Goal: Transaction & Acquisition: Purchase product/service

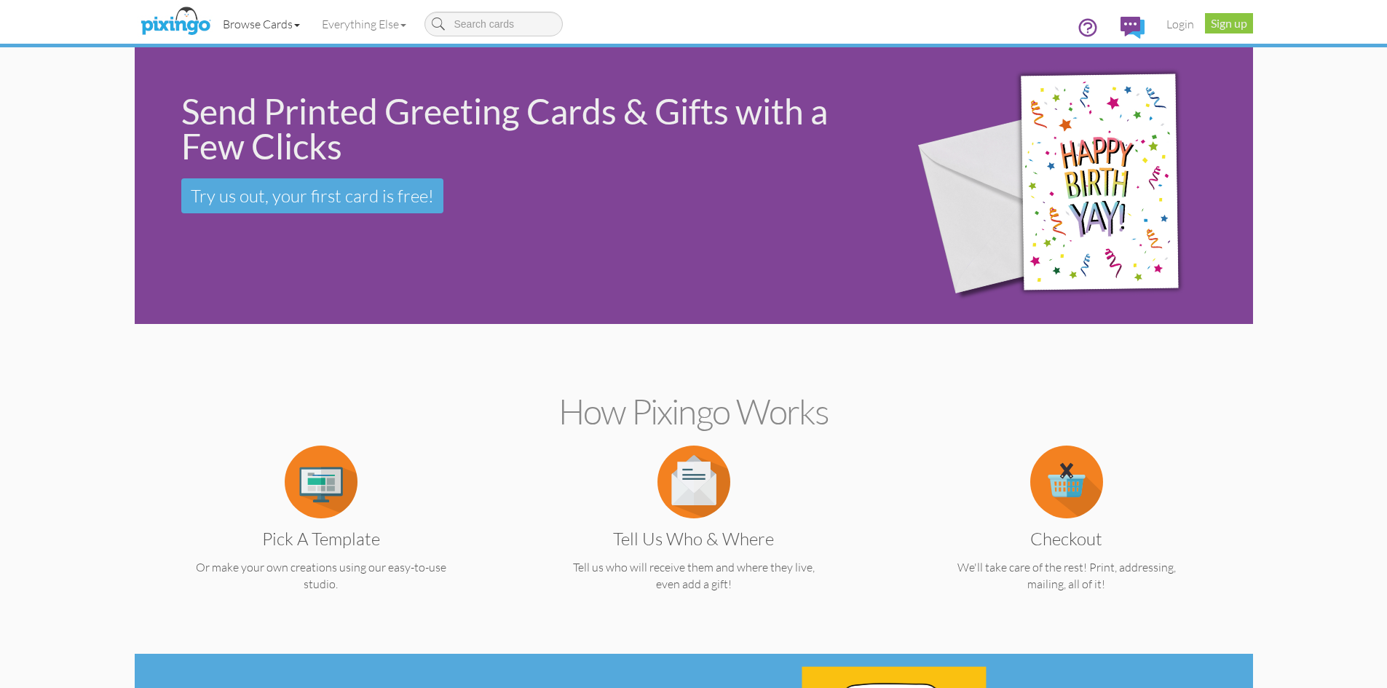
click at [293, 25] on link "Browse Cards" at bounding box center [261, 24] width 99 height 36
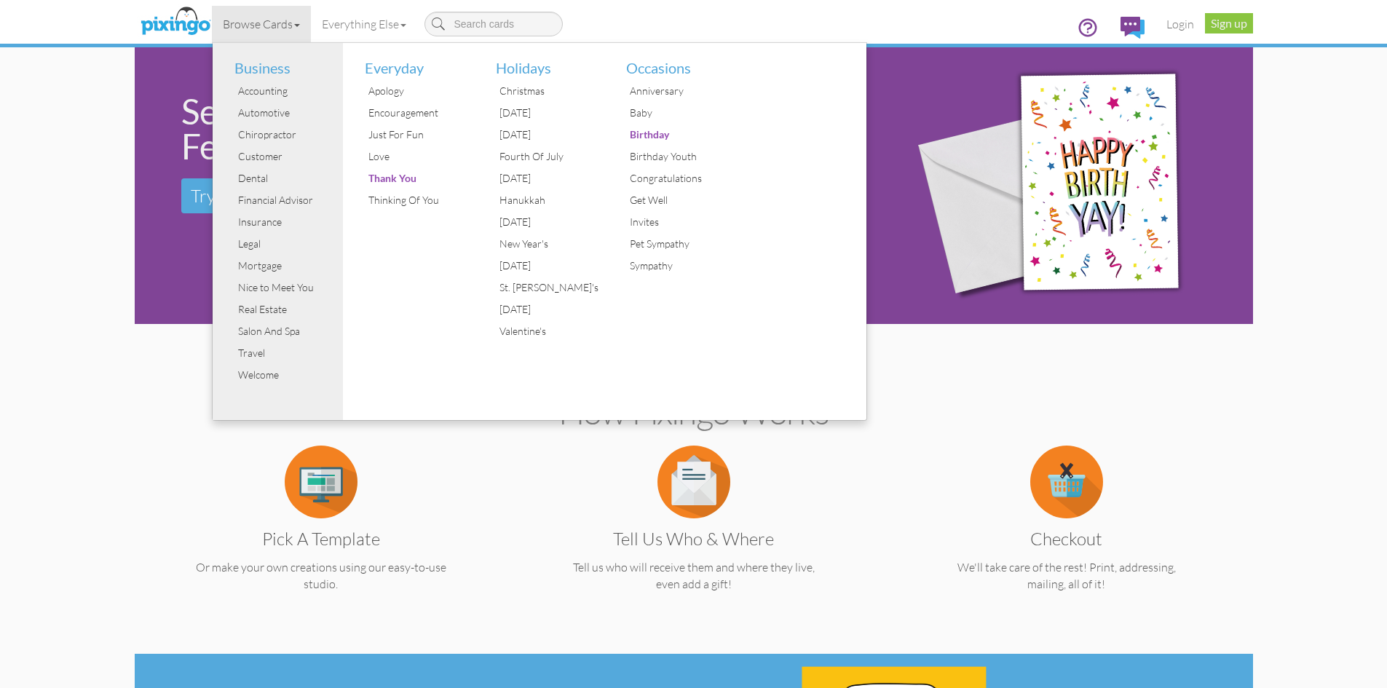
click at [249, 66] on li "Business" at bounding box center [284, 62] width 120 height 38
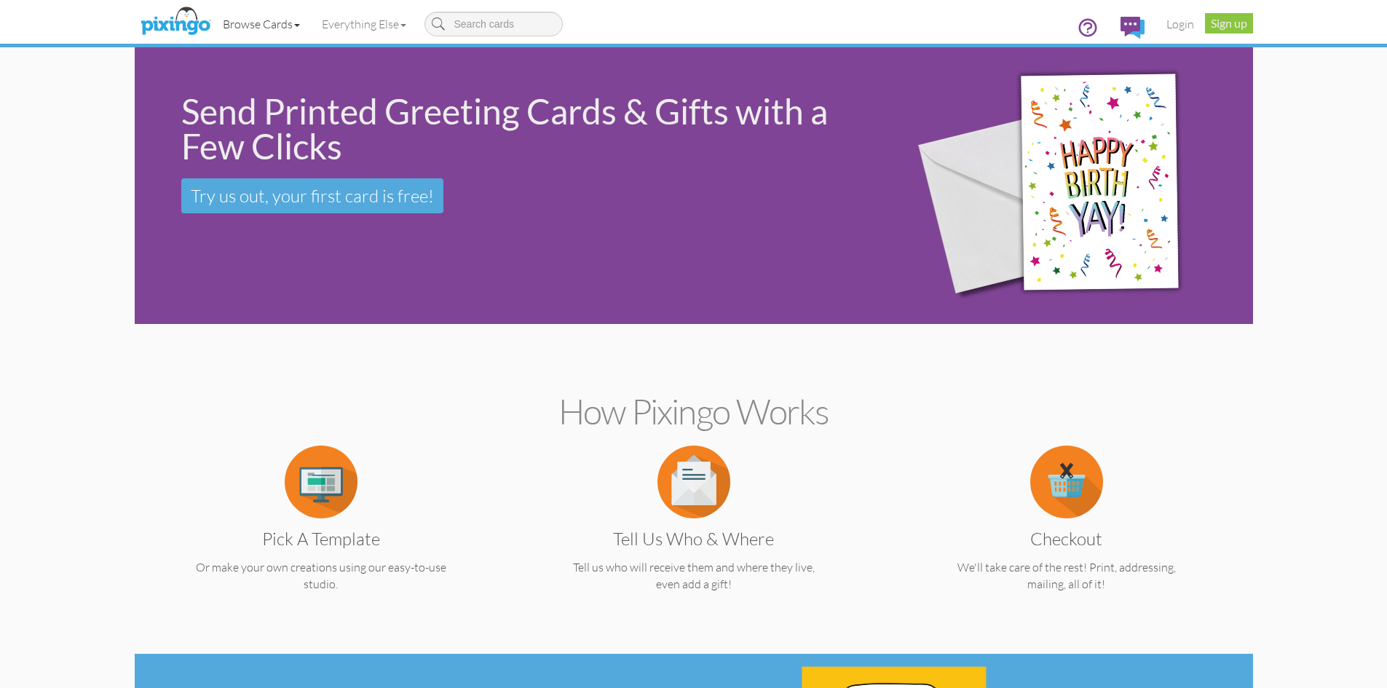
click at [262, 23] on link "Browse Cards" at bounding box center [261, 24] width 99 height 36
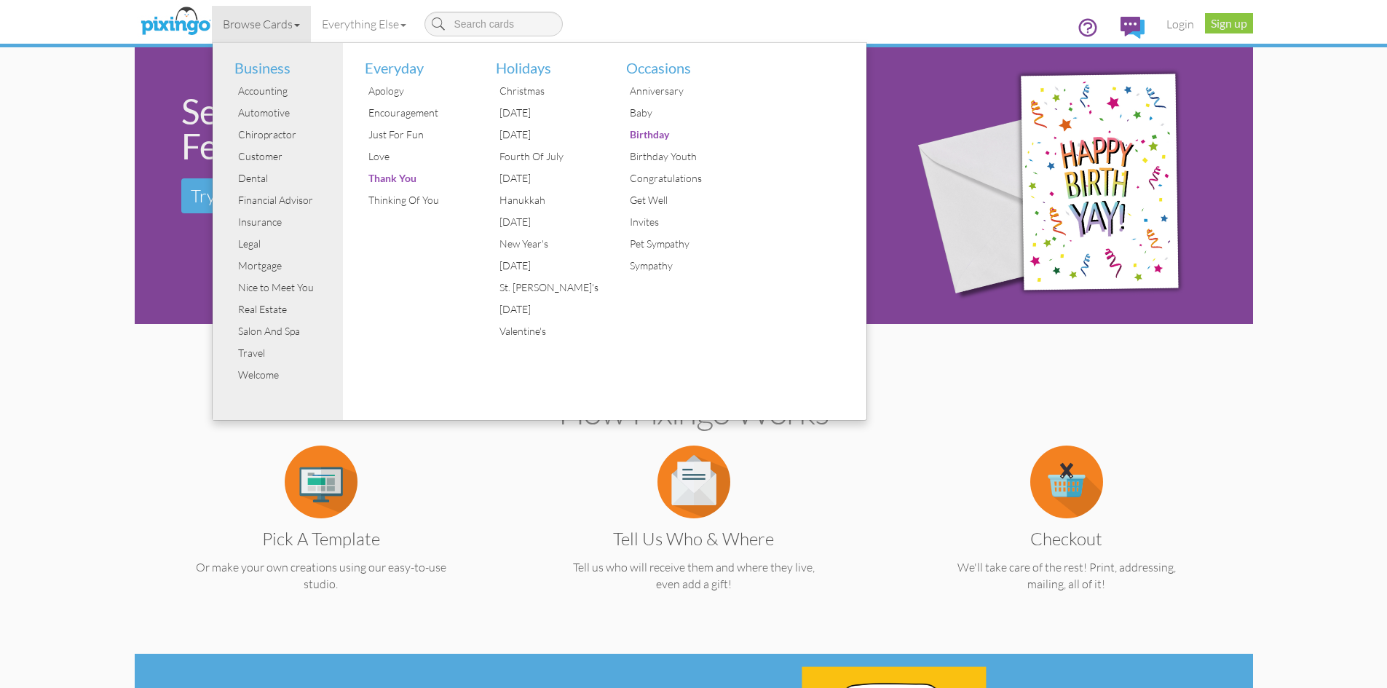
drag, startPoint x: 1185, startPoint y: 410, endPoint x: 1161, endPoint y: 402, distance: 25.3
click at [1185, 410] on h2 "How Pixingo works" at bounding box center [694, 411] width 1068 height 39
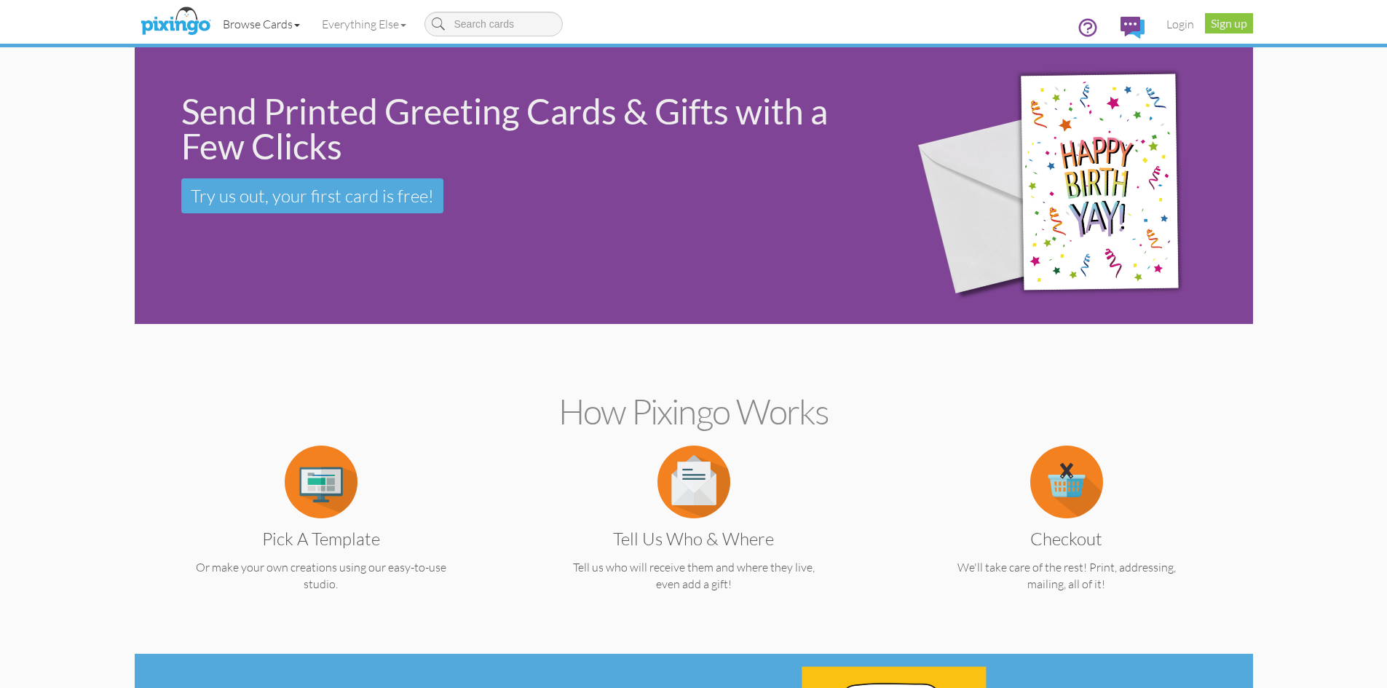
click at [285, 23] on link "Browse Cards" at bounding box center [261, 24] width 99 height 36
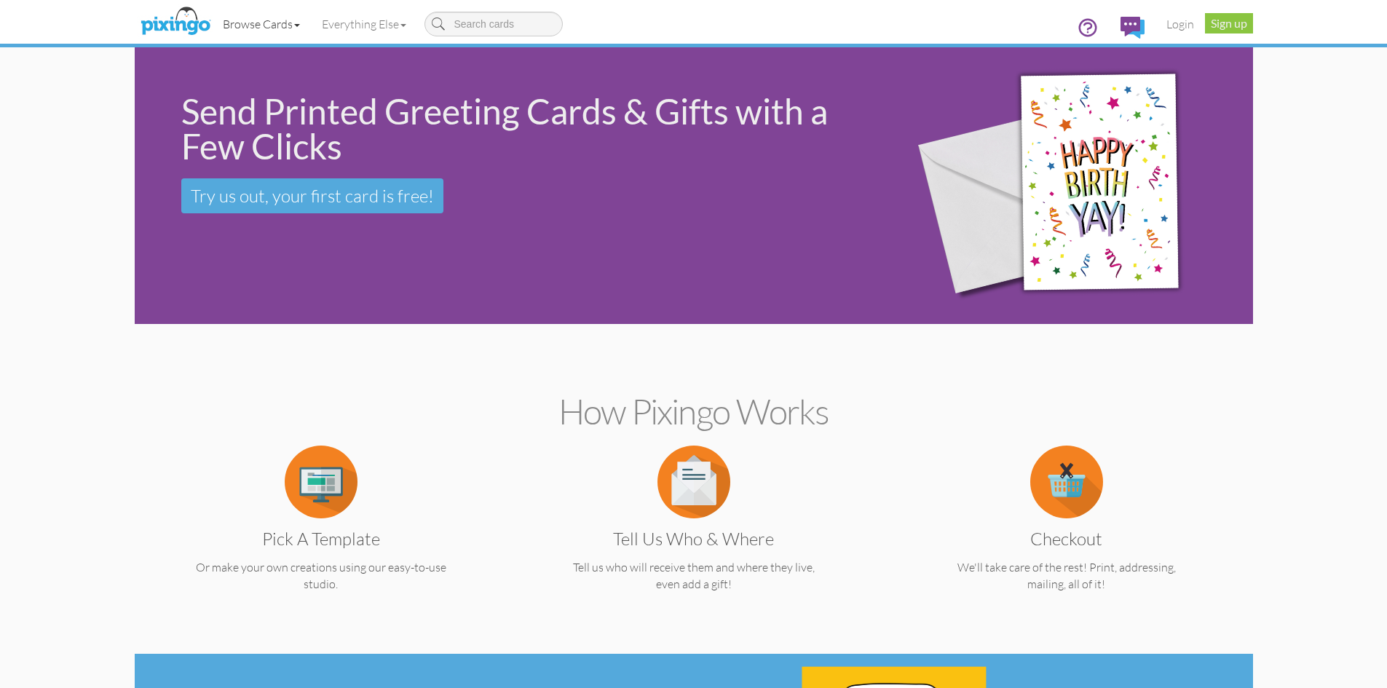
click at [269, 20] on link "Browse Cards" at bounding box center [261, 24] width 99 height 36
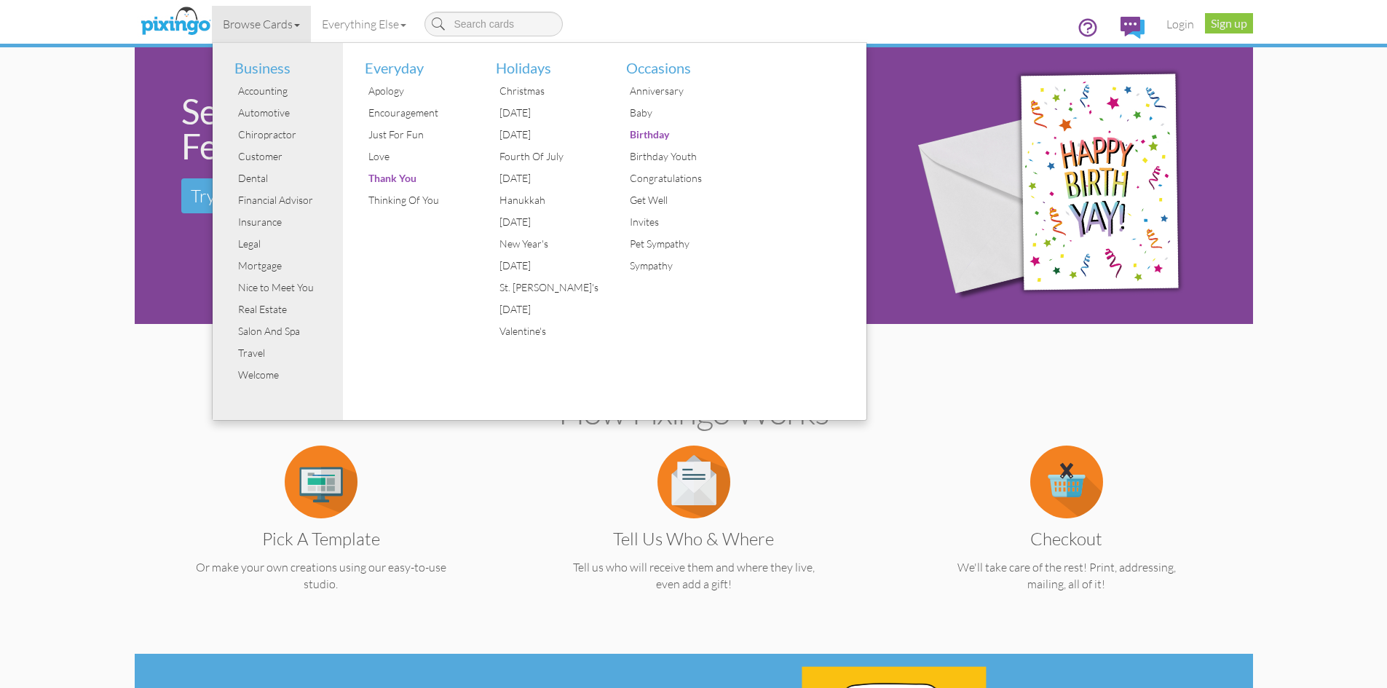
drag, startPoint x: 1273, startPoint y: 425, endPoint x: 1225, endPoint y: 392, distance: 58.2
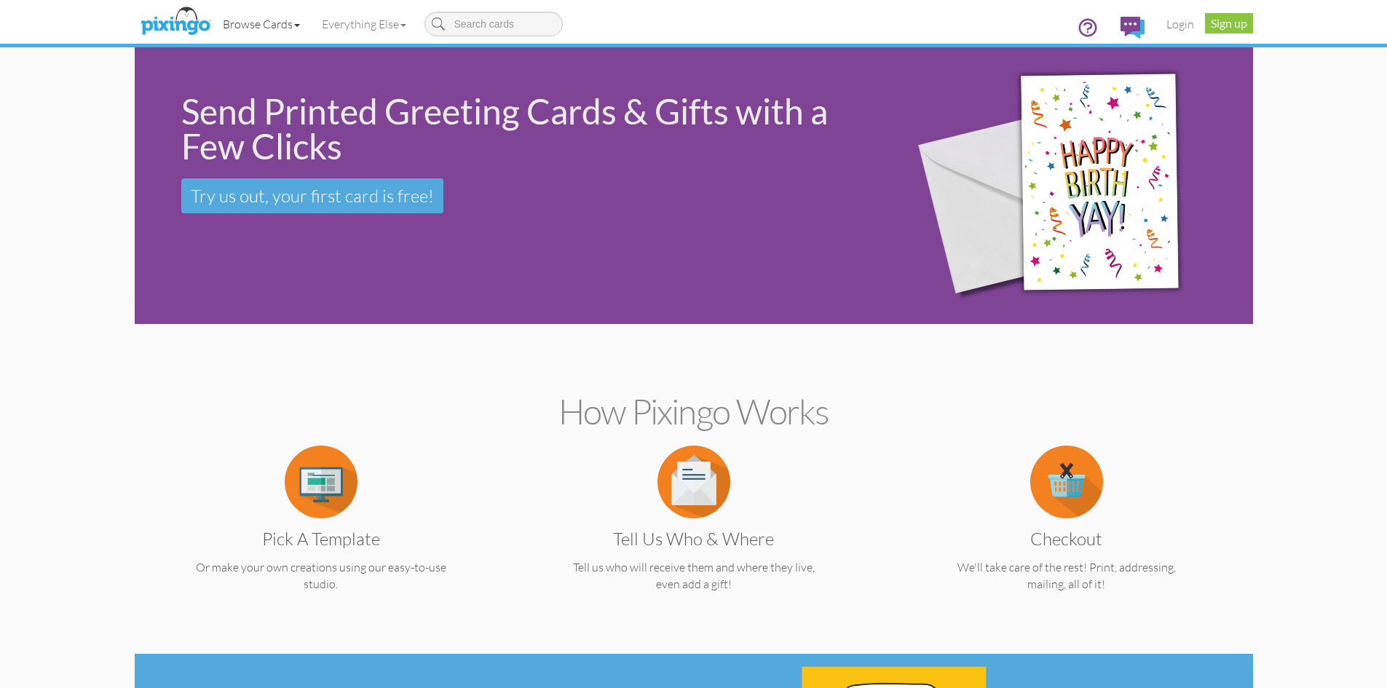
click at [264, 24] on link "Browse Cards" at bounding box center [261, 24] width 99 height 36
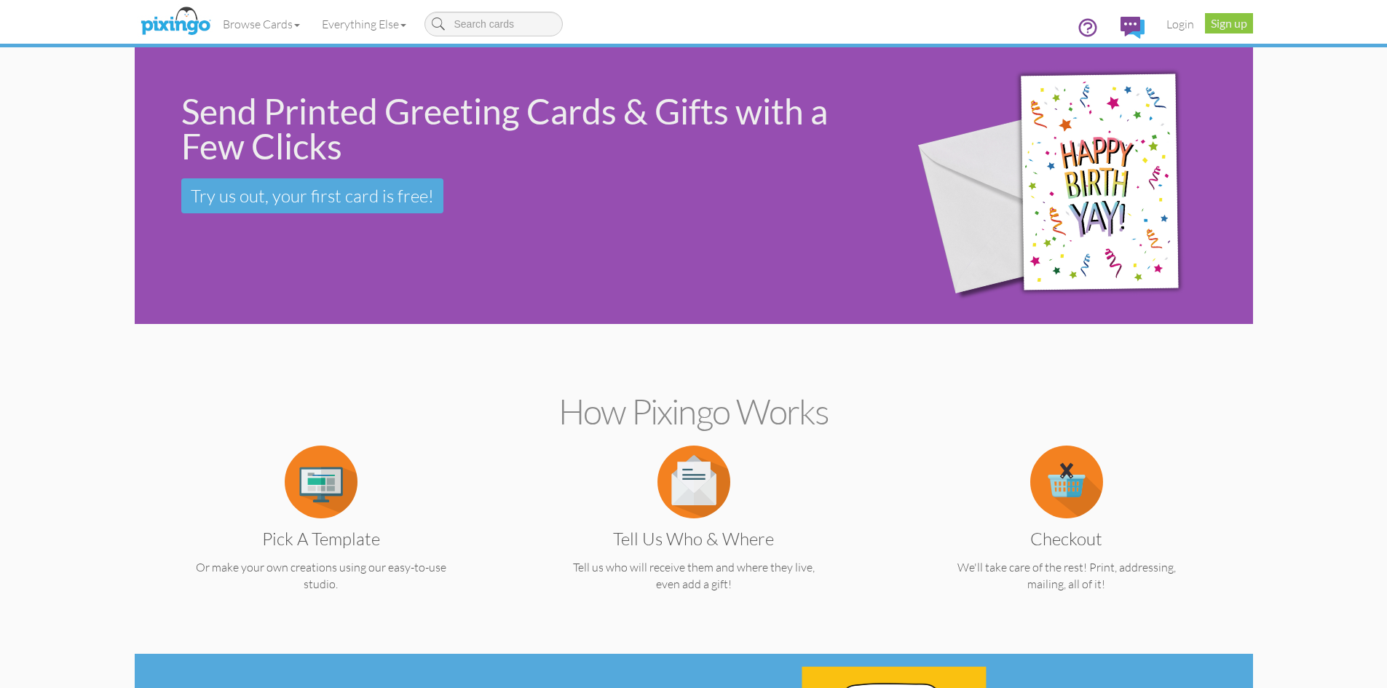
drag, startPoint x: 1279, startPoint y: 493, endPoint x: 932, endPoint y: 309, distance: 392.5
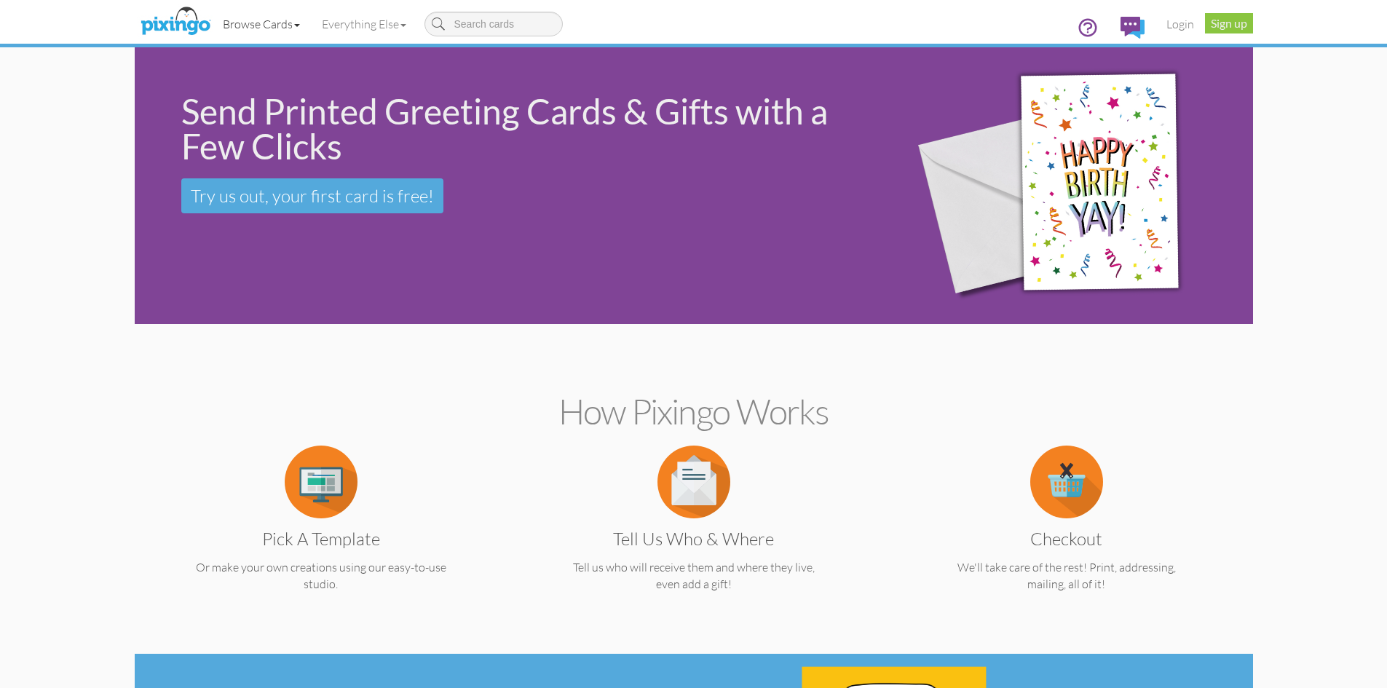
click at [283, 21] on link "Browse Cards" at bounding box center [261, 24] width 99 height 36
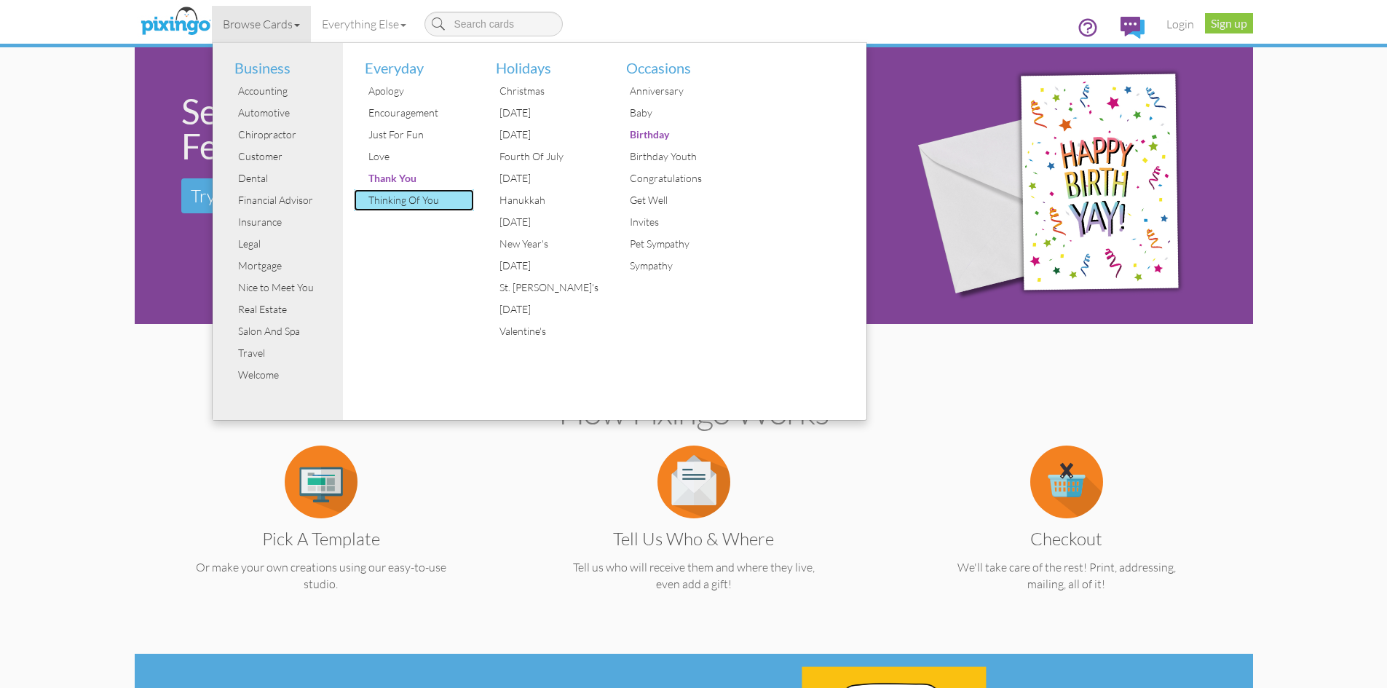
click at [420, 205] on div "Thinking Of You" at bounding box center [419, 200] width 109 height 22
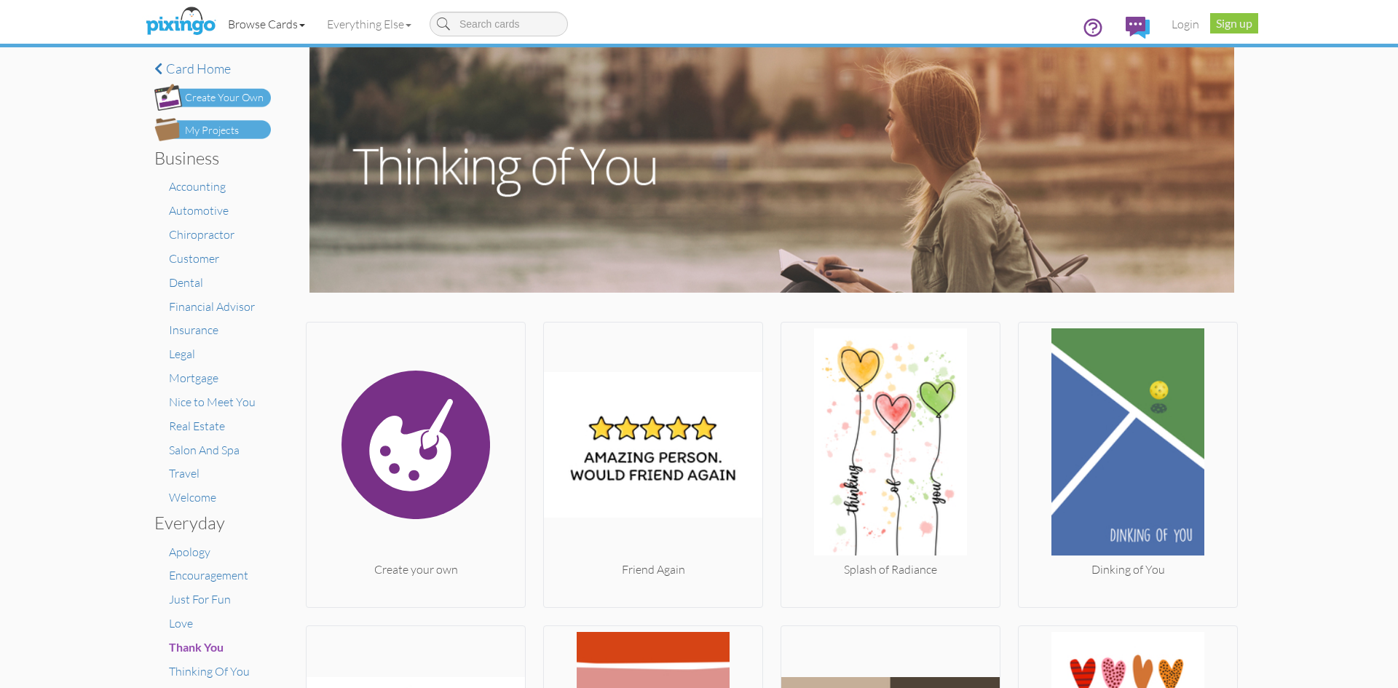
click at [294, 26] on link "Browse Cards" at bounding box center [266, 24] width 99 height 36
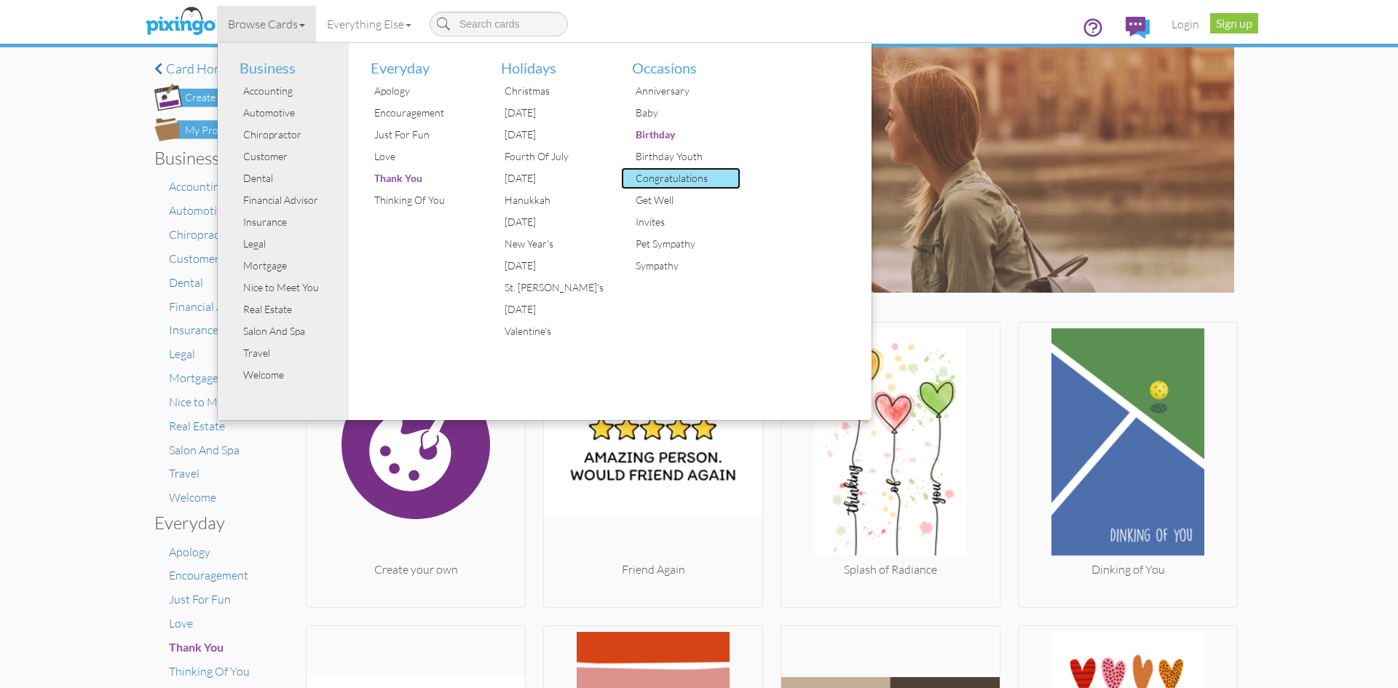
click at [691, 176] on div "Congratulations" at bounding box center [686, 178] width 109 height 22
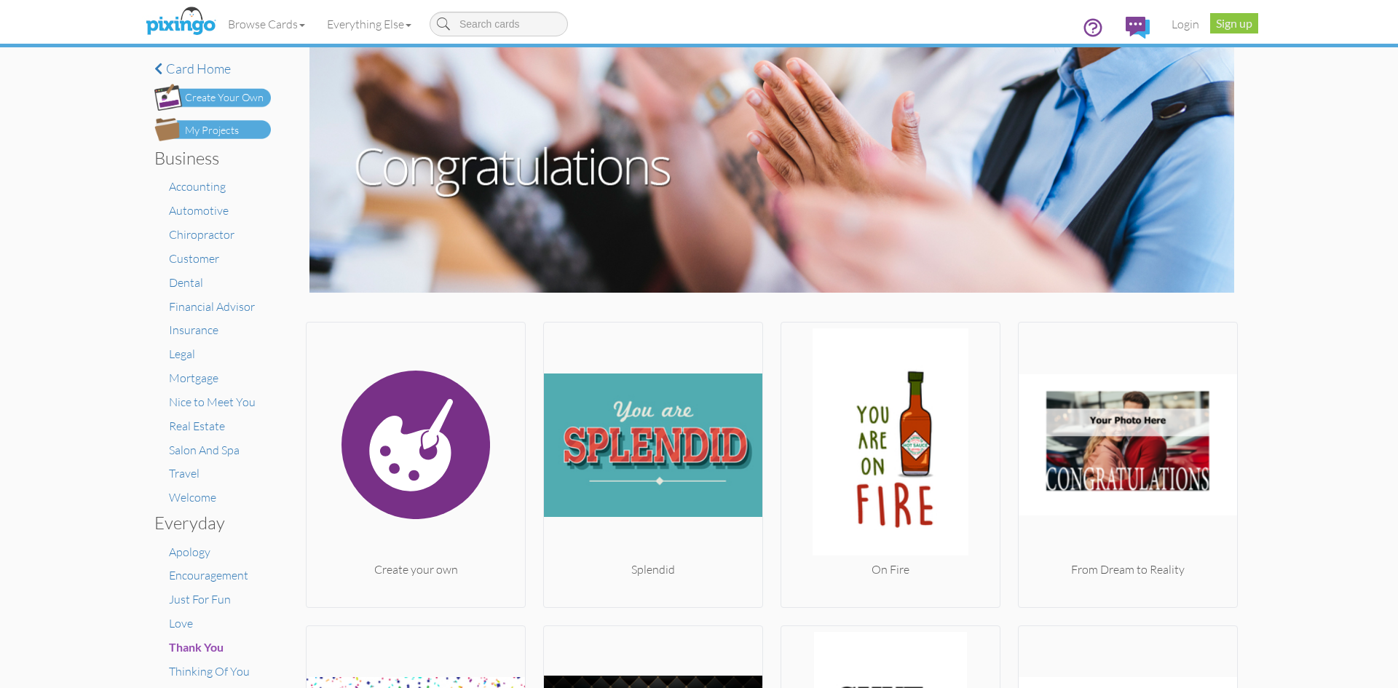
click at [1370, 512] on div "× Card home Create Your Own My Projects Business Accounting Automotive Chiropra…" at bounding box center [699, 367] width 1398 height 641
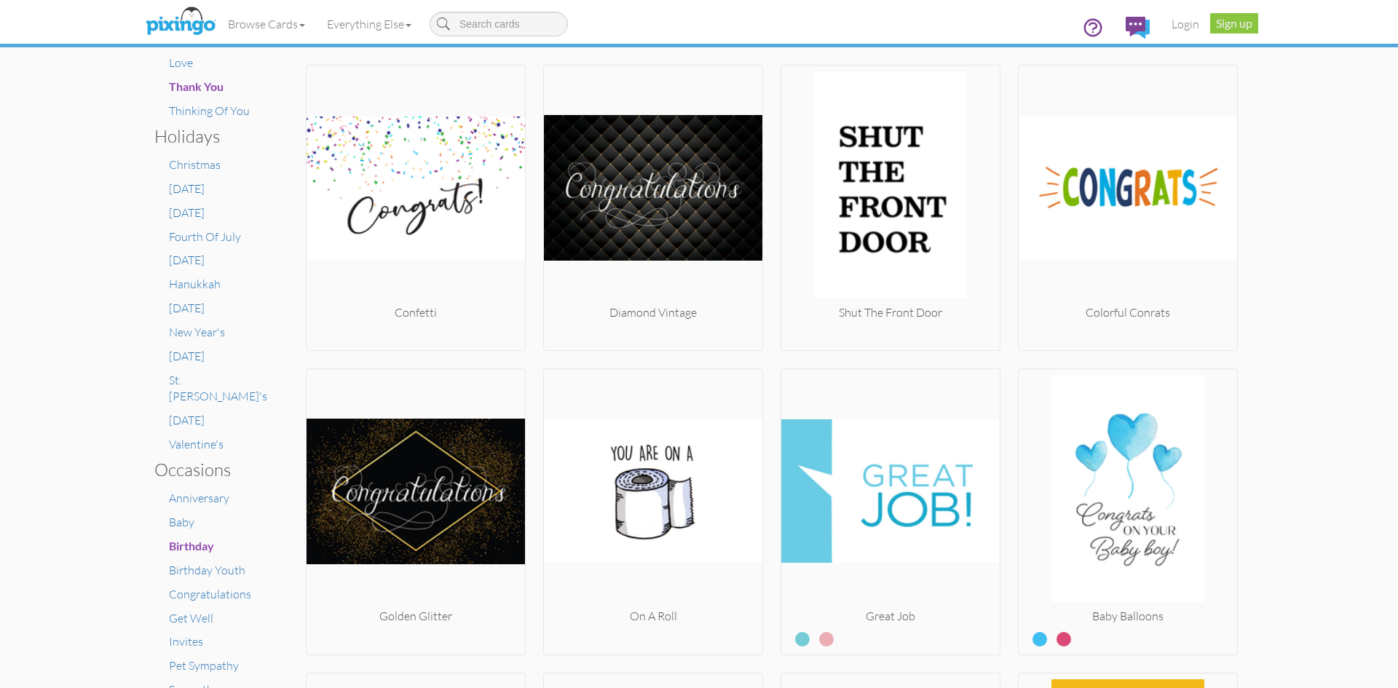
click at [1263, 491] on div "× Card home Create Your Own My Projects Business Accounting Automotive Chiropra…" at bounding box center [699, 367] width 1398 height 641
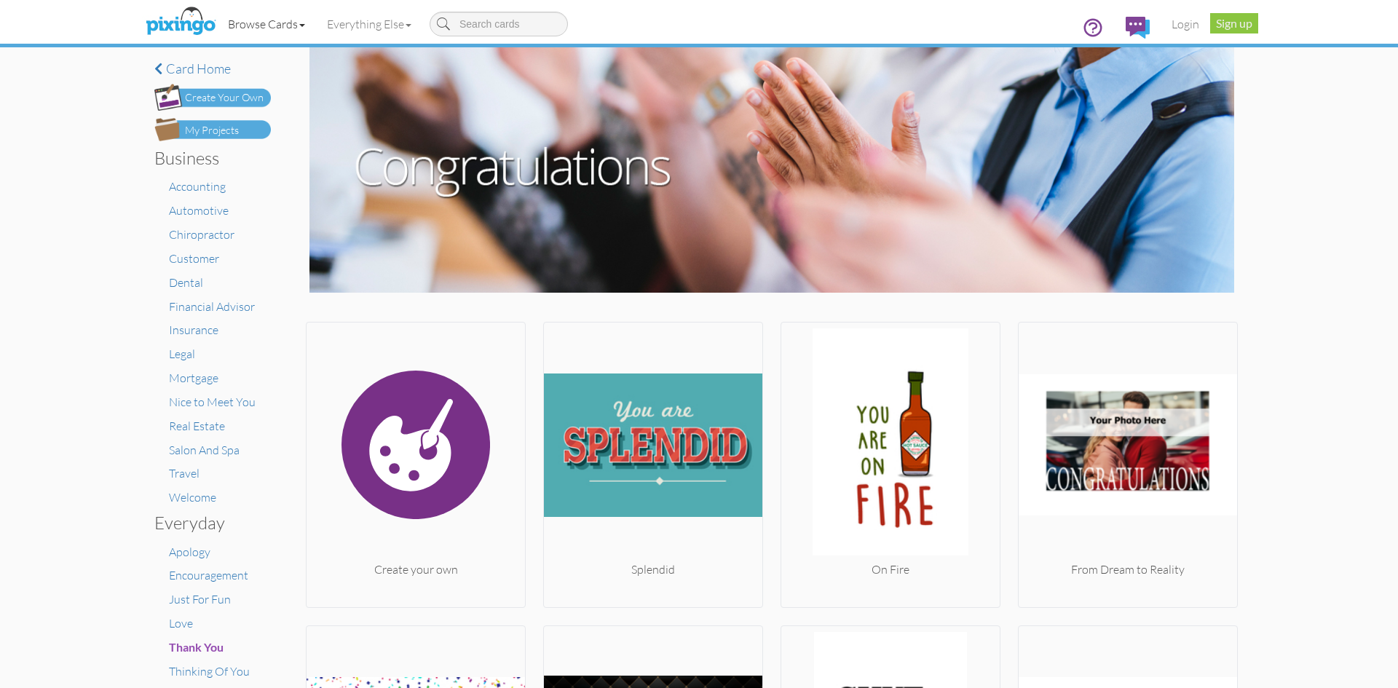
click at [276, 25] on link "Browse Cards" at bounding box center [266, 24] width 99 height 36
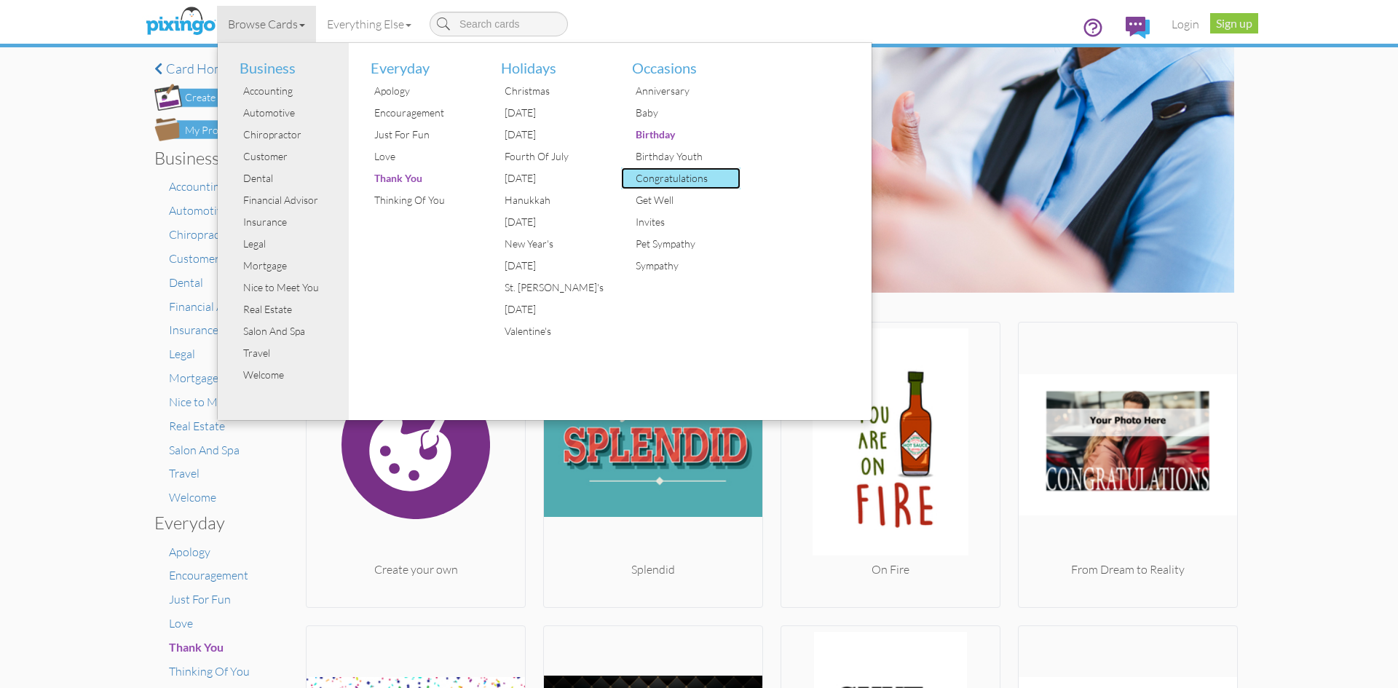
click at [686, 175] on div "Congratulations" at bounding box center [686, 178] width 109 height 22
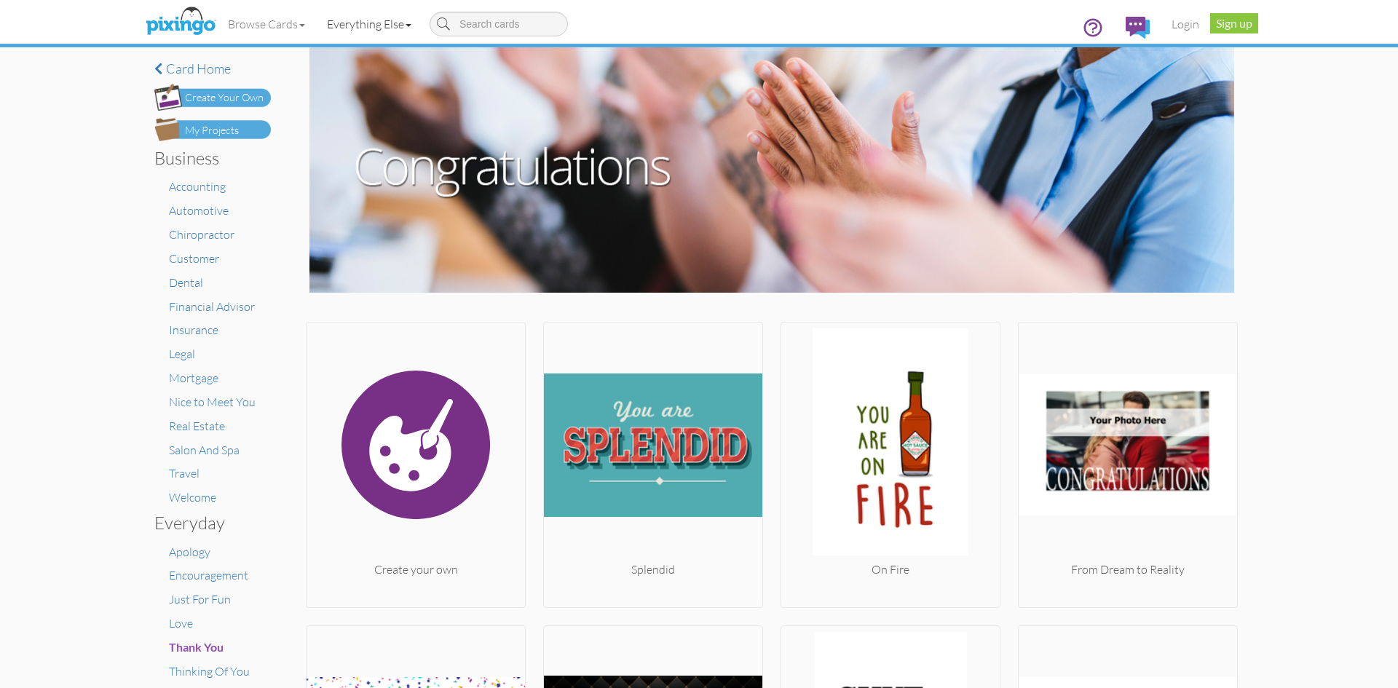
click at [390, 26] on link "Everything Else" at bounding box center [369, 24] width 106 height 36
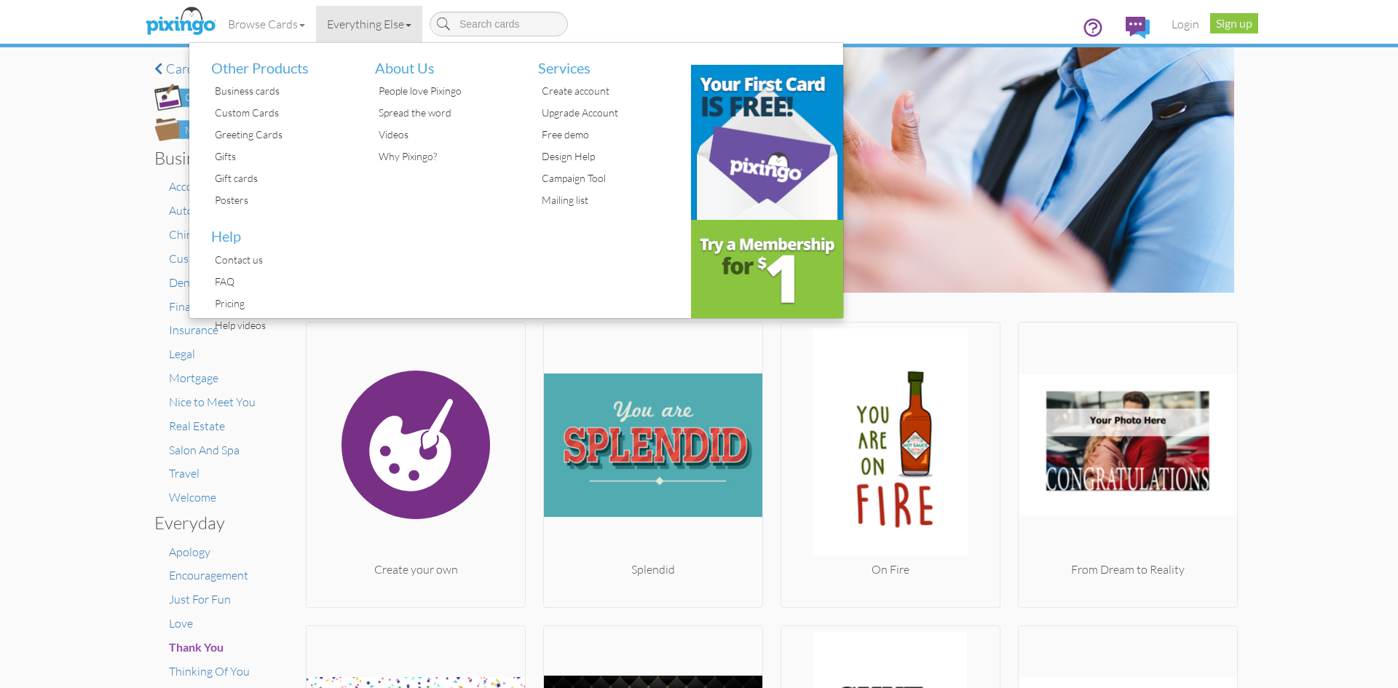
click at [1263, 527] on div "× Card home Create Your Own My Projects Business Accounting Automotive Chiropra…" at bounding box center [699, 367] width 1398 height 641
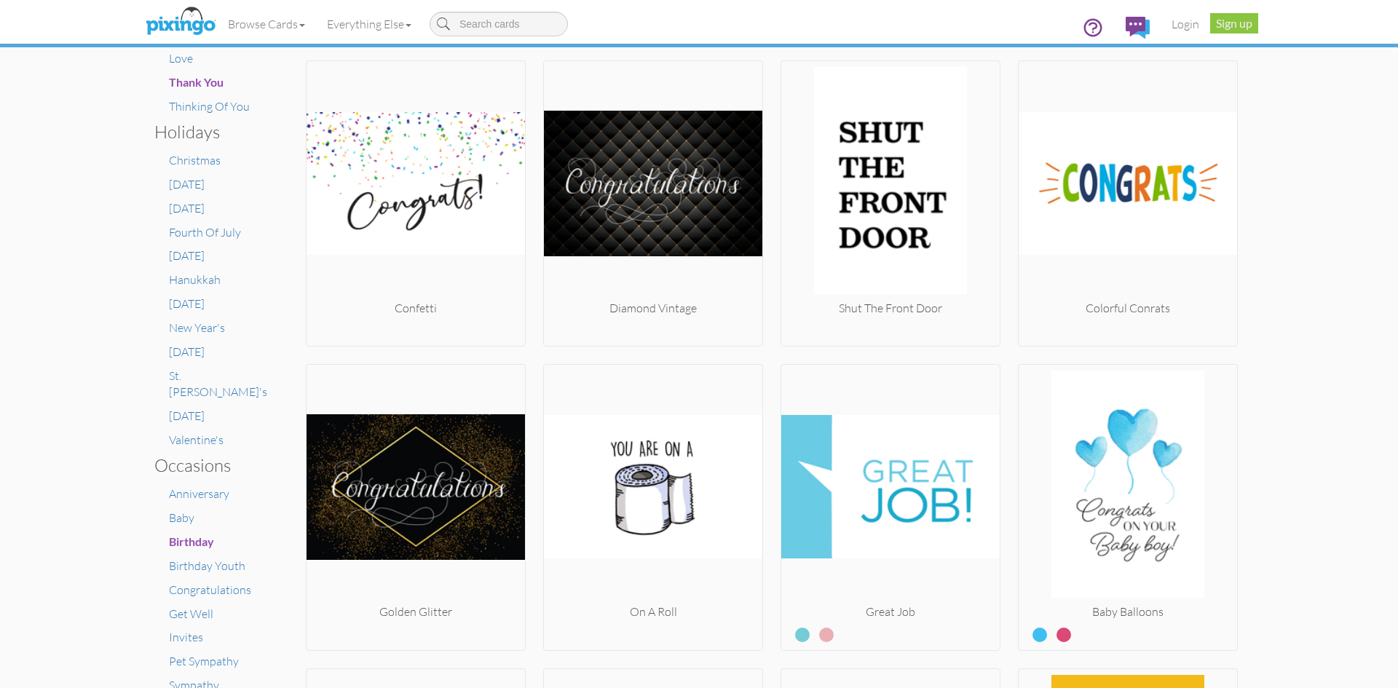
scroll to position [4, 0]
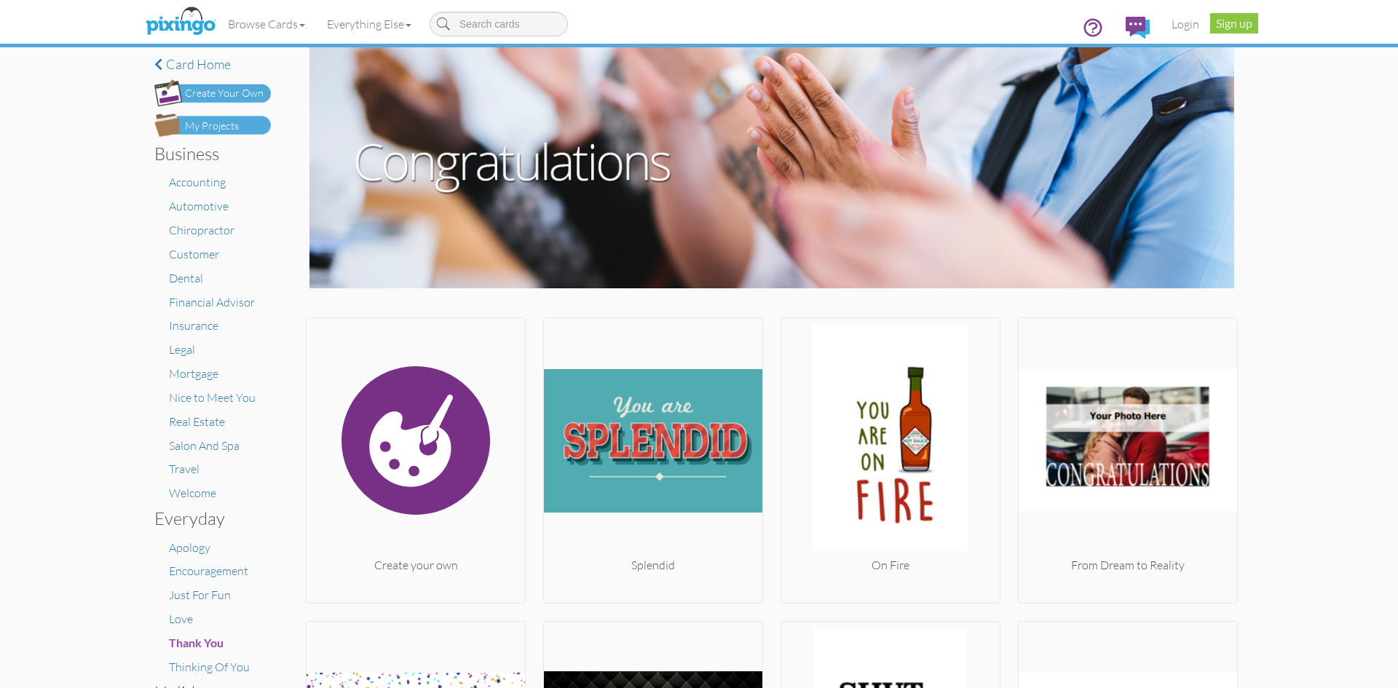
click at [1378, 285] on div "× Card home Create Your Own My Projects Business Accounting Automotive Chiropra…" at bounding box center [699, 367] width 1398 height 641
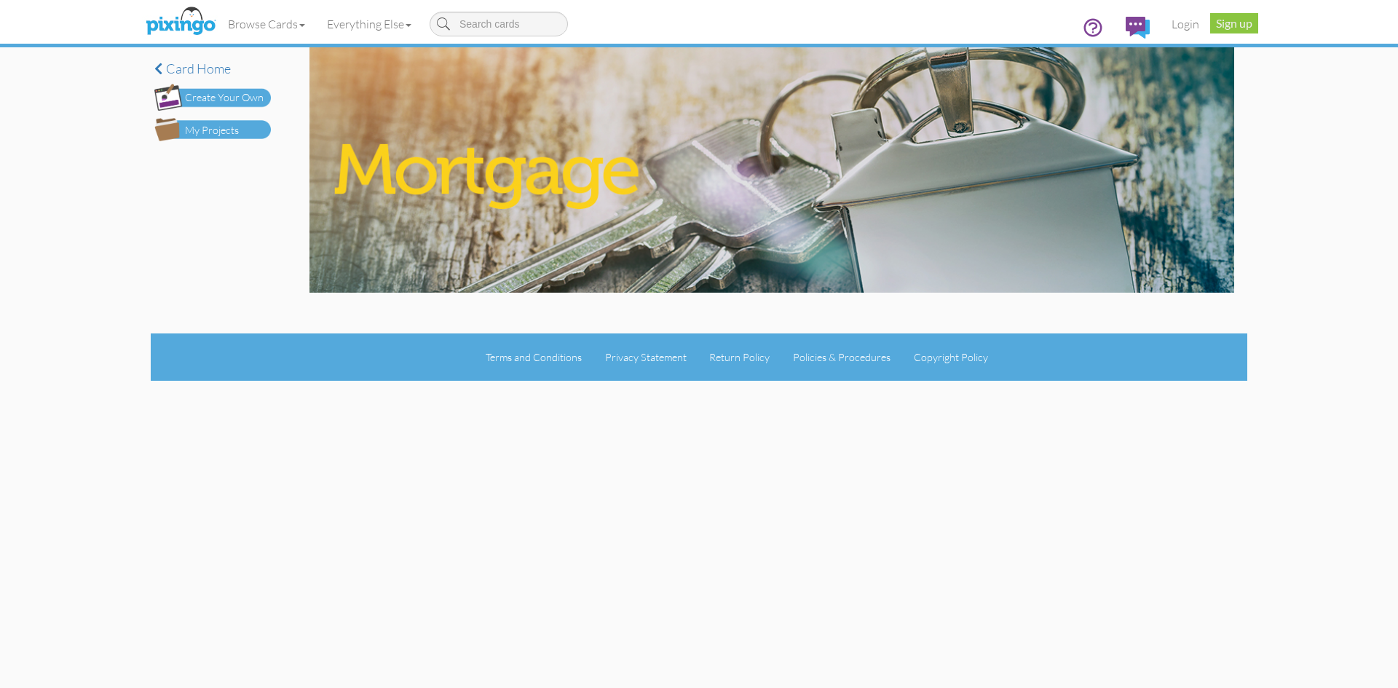
drag, startPoint x: 1244, startPoint y: 331, endPoint x: 1073, endPoint y: 10, distance: 363.5
click at [1244, 331] on div "× Card home Create Your Own My Projects Categories" at bounding box center [699, 190] width 1119 height 286
